Goal: Go to known website: Access a specific website the user already knows

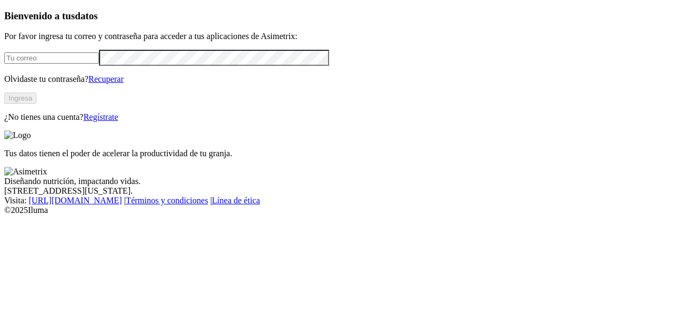
type input "[EMAIL_ADDRESS][DOMAIN_NAME]"
click at [36, 104] on button "Ingresa" at bounding box center [20, 98] width 32 height 11
